Goal: Transaction & Acquisition: Purchase product/service

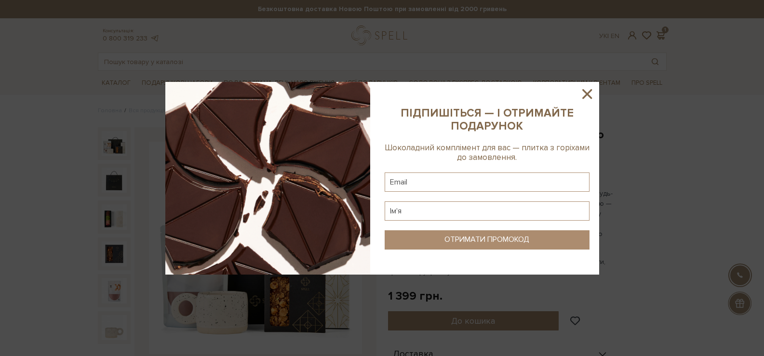
click at [583, 87] on icon at bounding box center [587, 94] width 16 height 16
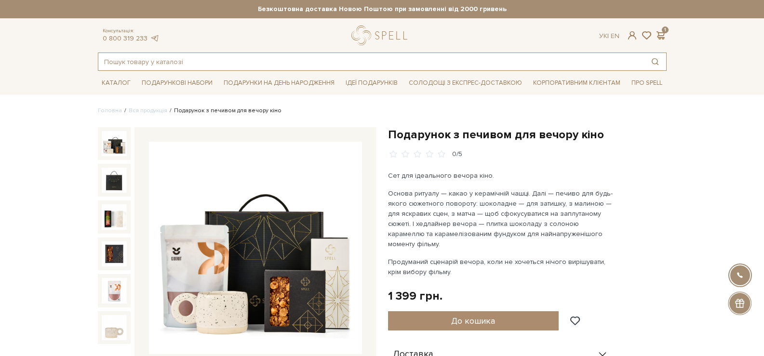
click at [425, 64] on input "text" at bounding box center [371, 61] width 546 height 17
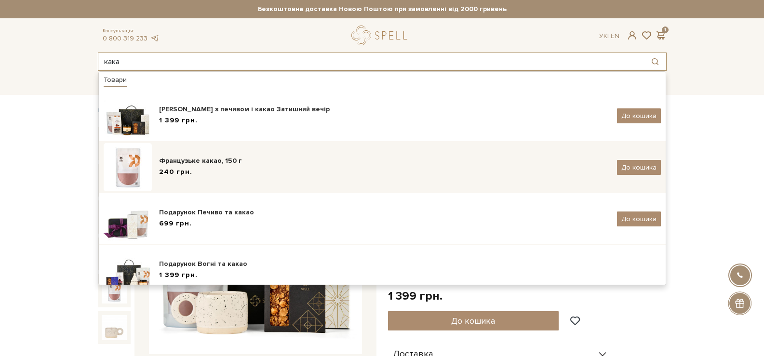
type input "кака"
click at [191, 158] on div "Французьке какао, 150 г" at bounding box center [384, 161] width 451 height 10
